Goal: Task Accomplishment & Management: Manage account settings

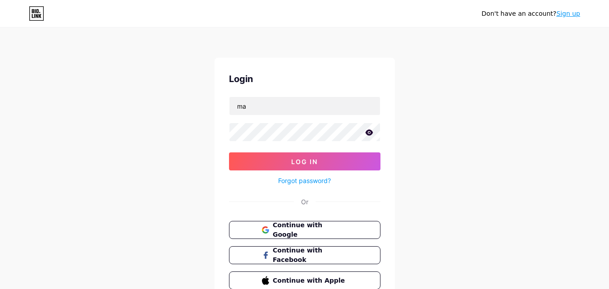
type input "[EMAIL_ADDRESS][DOMAIN_NAME]"
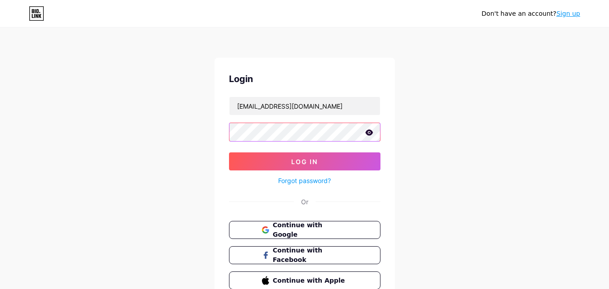
click at [229, 152] on button "Log In" at bounding box center [304, 161] width 151 height 18
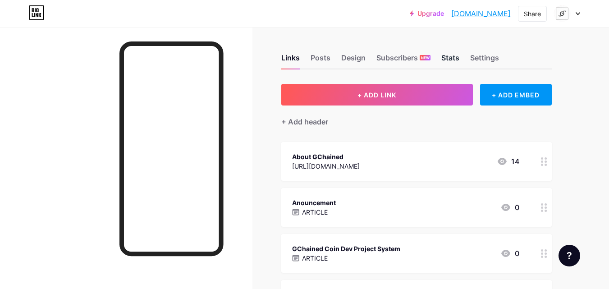
click at [448, 62] on div "Stats" at bounding box center [450, 60] width 18 height 16
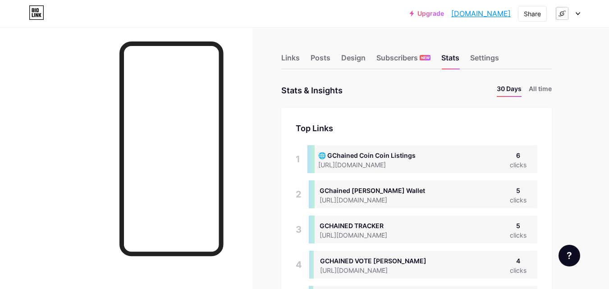
click at [578, 14] on icon at bounding box center [578, 14] width 4 height 2
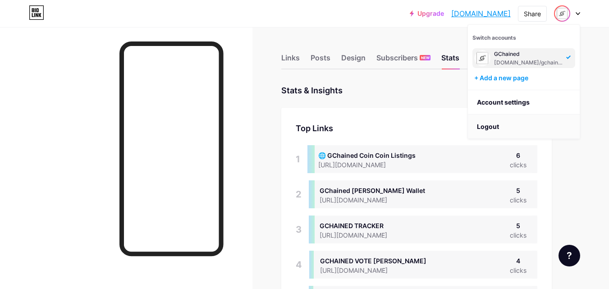
click at [502, 122] on li "Logout" at bounding box center [524, 126] width 112 height 24
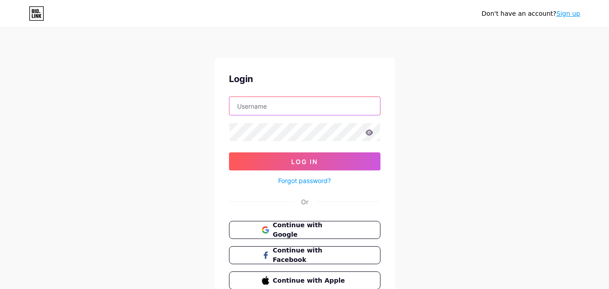
type input "[EMAIL_ADDRESS][DOMAIN_NAME]"
